Goal: Information Seeking & Learning: Learn about a topic

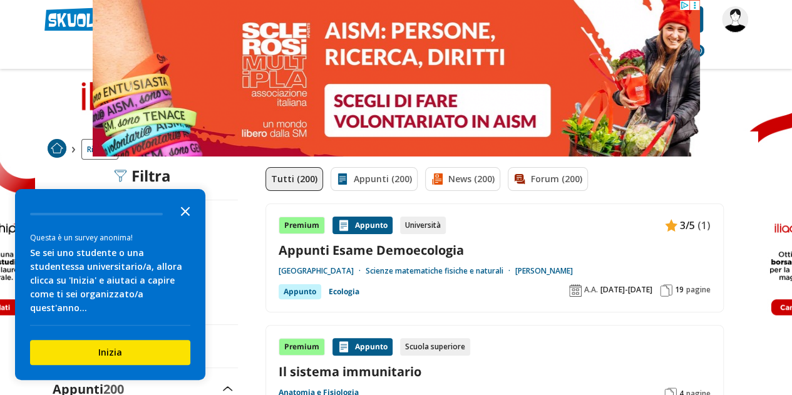
click at [194, 221] on icon "Close the survey" at bounding box center [185, 210] width 25 height 25
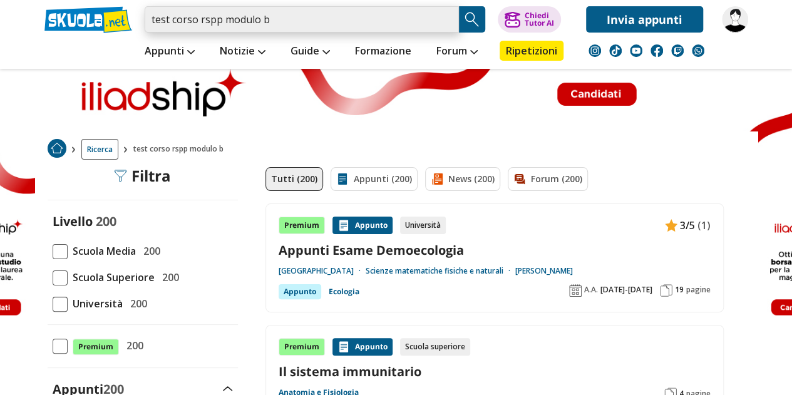
click at [272, 25] on input "test corso rspp modulo b" at bounding box center [302, 19] width 314 height 26
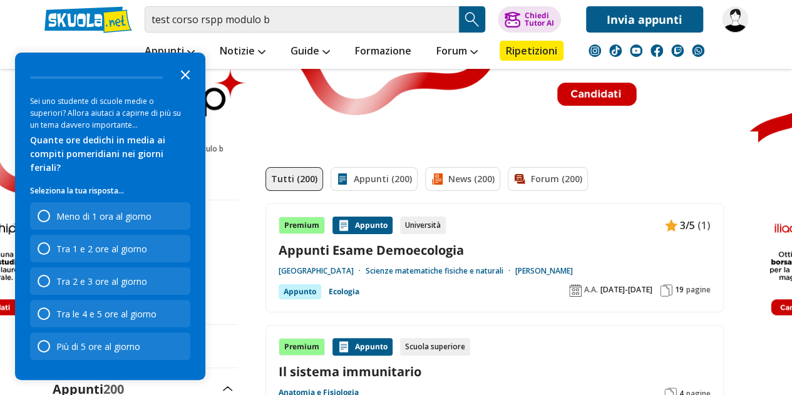
click at [187, 86] on icon "Close the survey" at bounding box center [185, 73] width 25 height 25
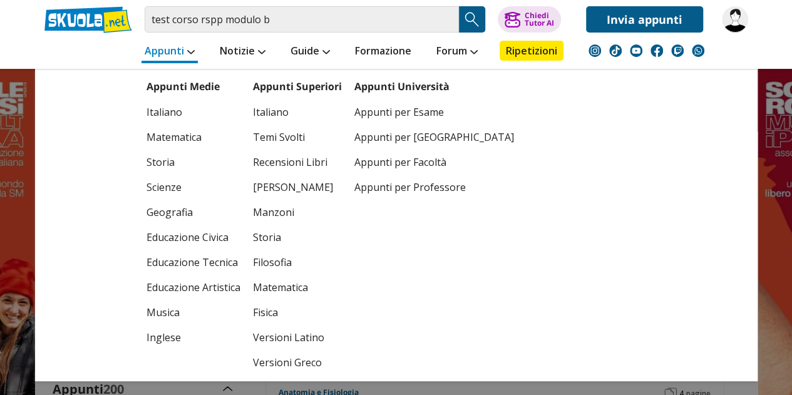
click at [175, 58] on link "Appunti" at bounding box center [170, 52] width 56 height 23
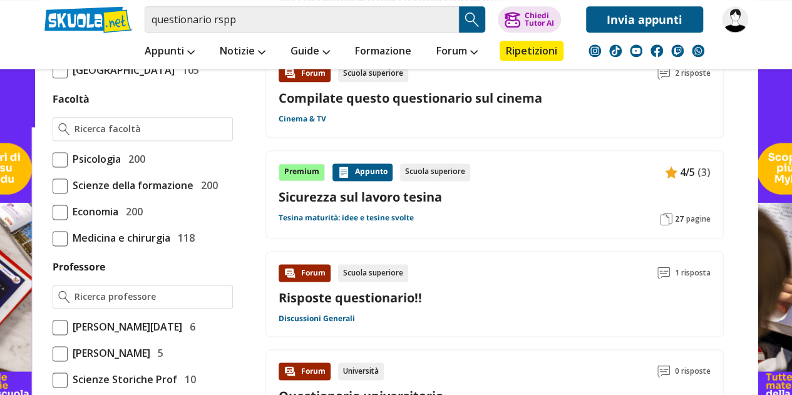
scroll to position [772, 0]
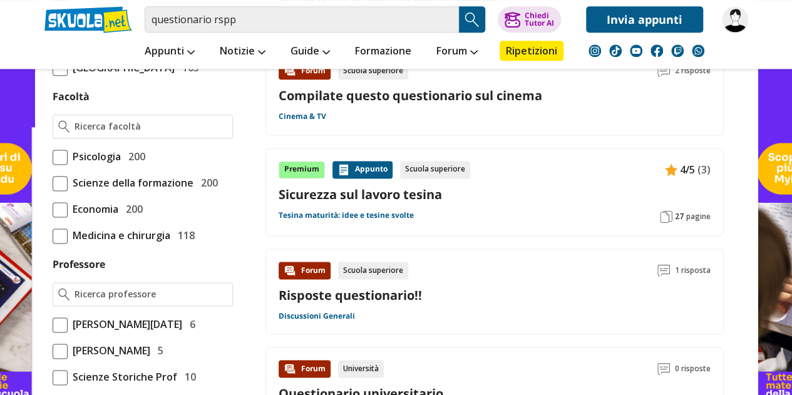
click at [385, 189] on link "Sicurezza sul lavoro tesina" at bounding box center [495, 194] width 432 height 17
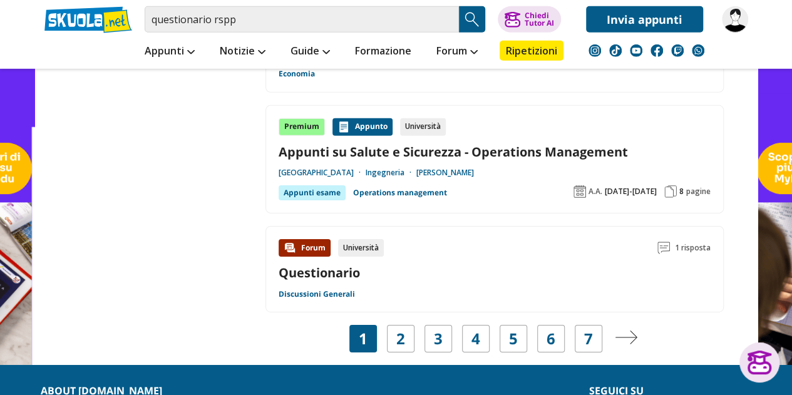
scroll to position [1924, 0]
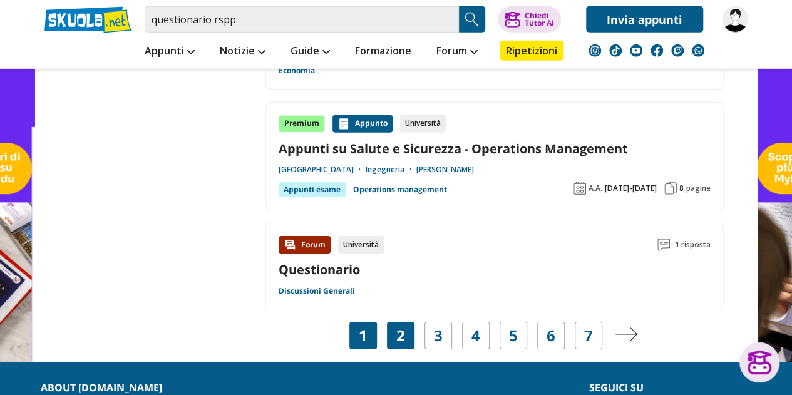
click at [402, 335] on link "2" at bounding box center [401, 336] width 9 height 18
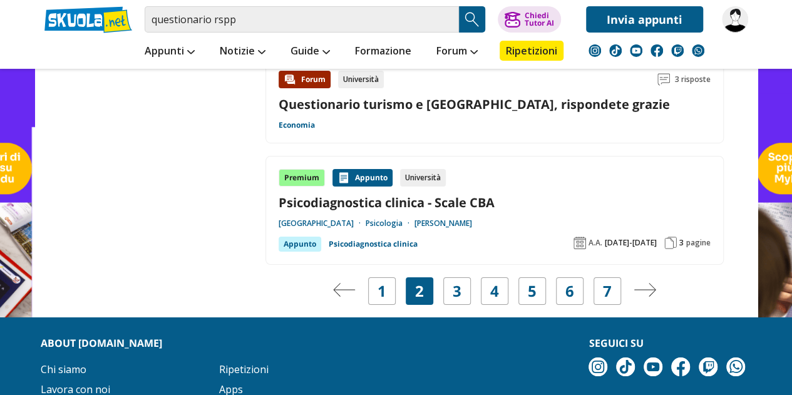
scroll to position [2103, 0]
